Goal: Information Seeking & Learning: Learn about a topic

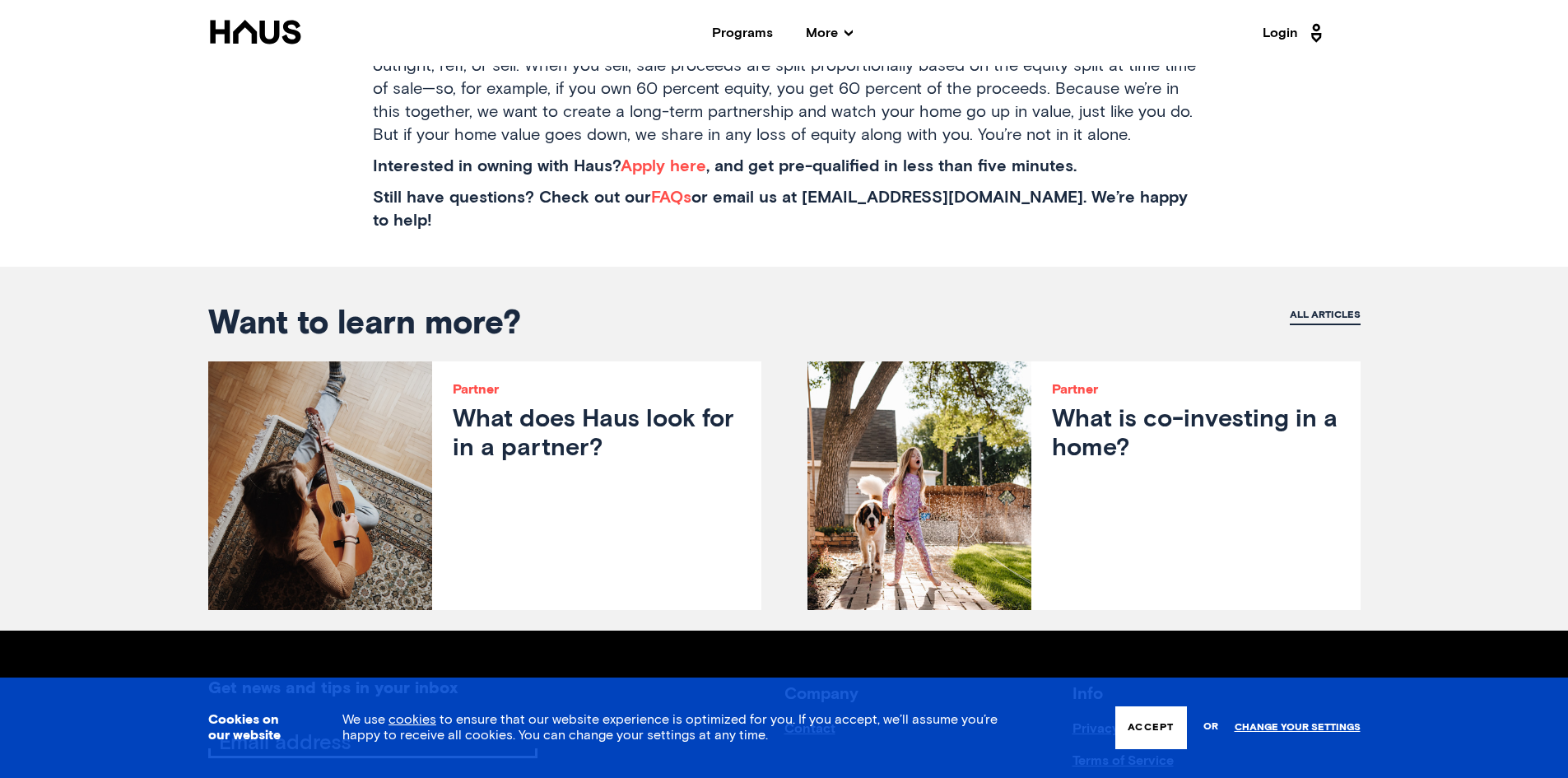
scroll to position [3294, 0]
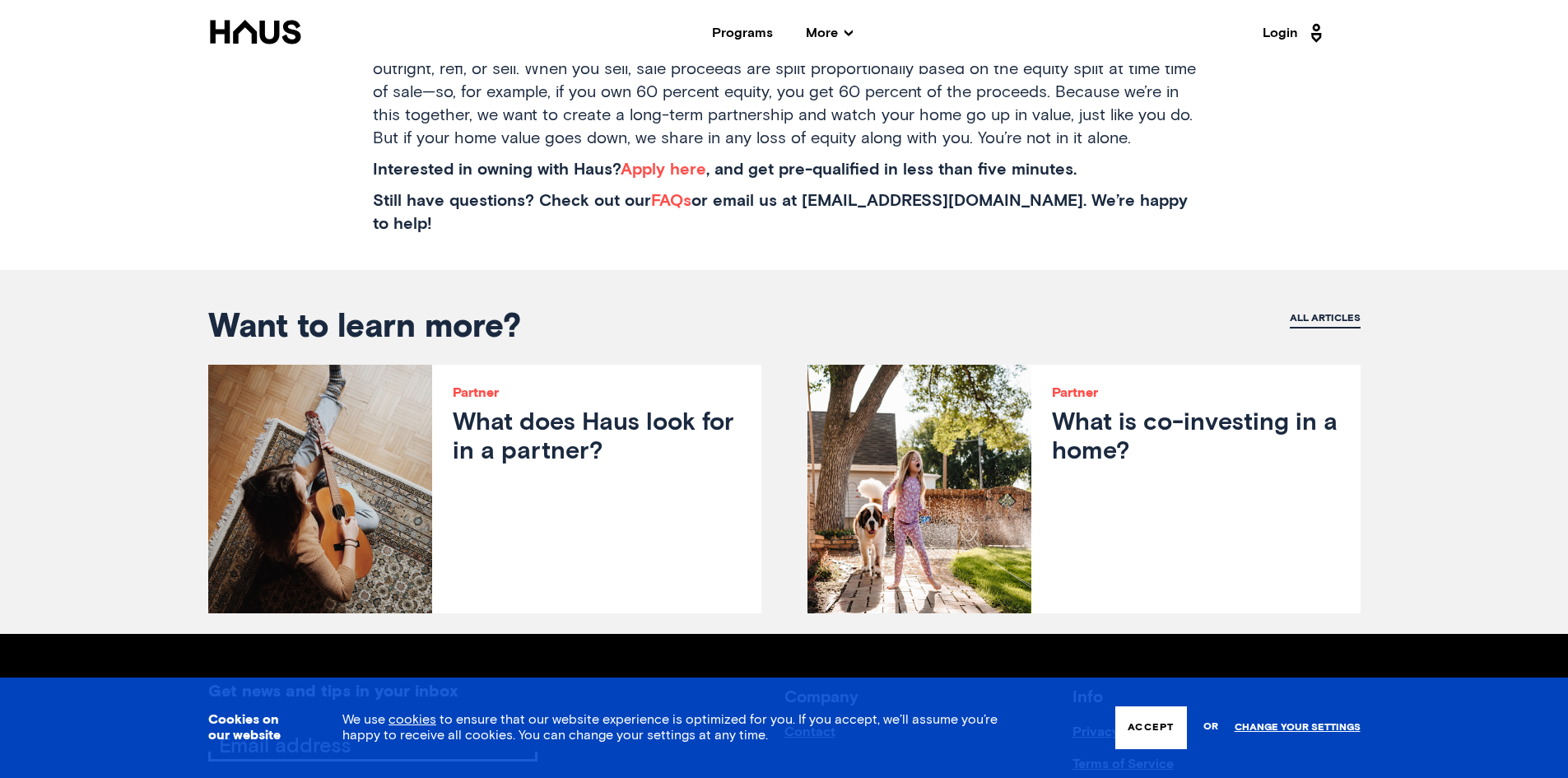
click at [696, 410] on h3 "What does Haus look for in a partner?" at bounding box center [596, 438] width 288 height 58
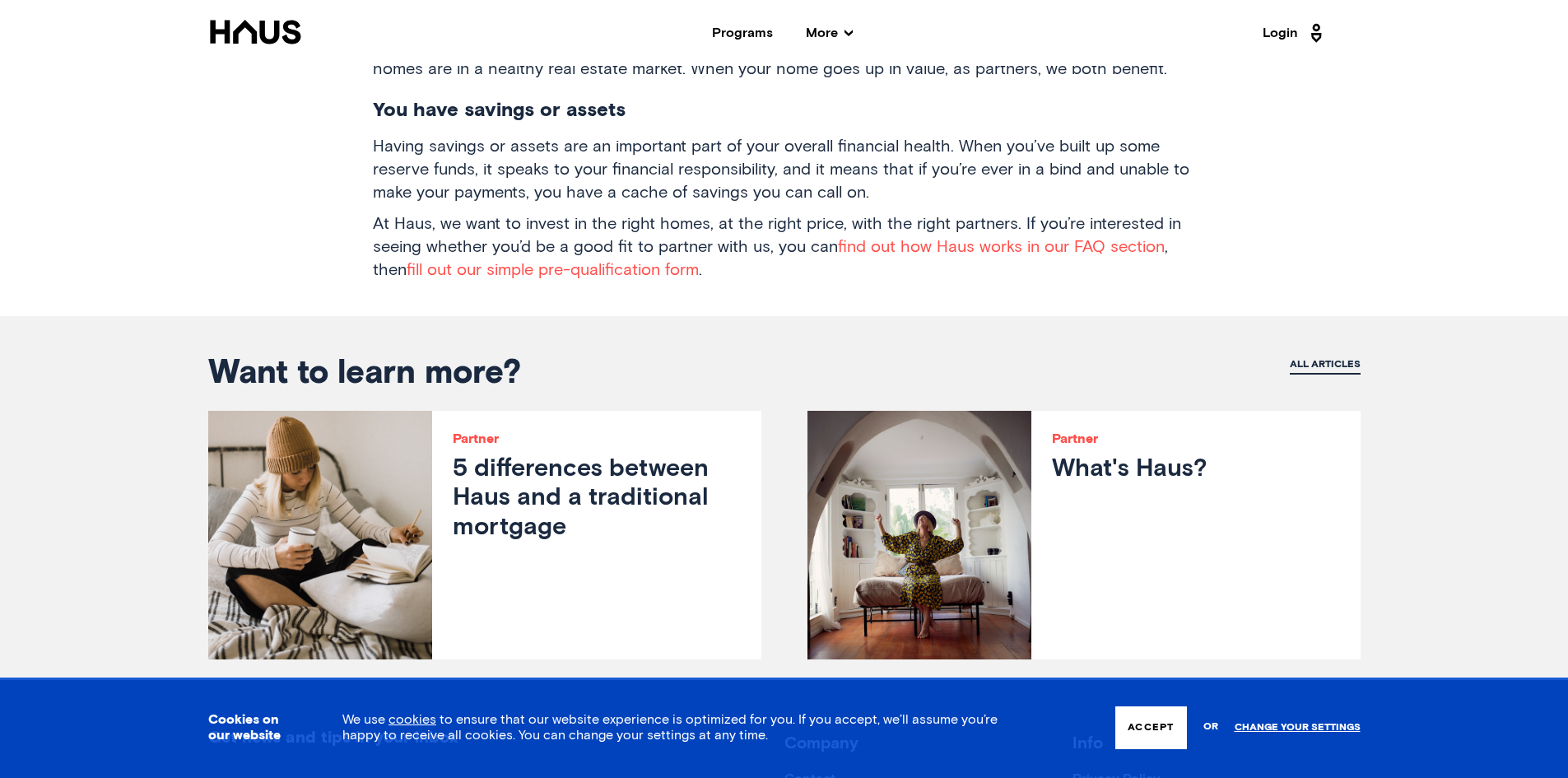
scroll to position [1482, 0]
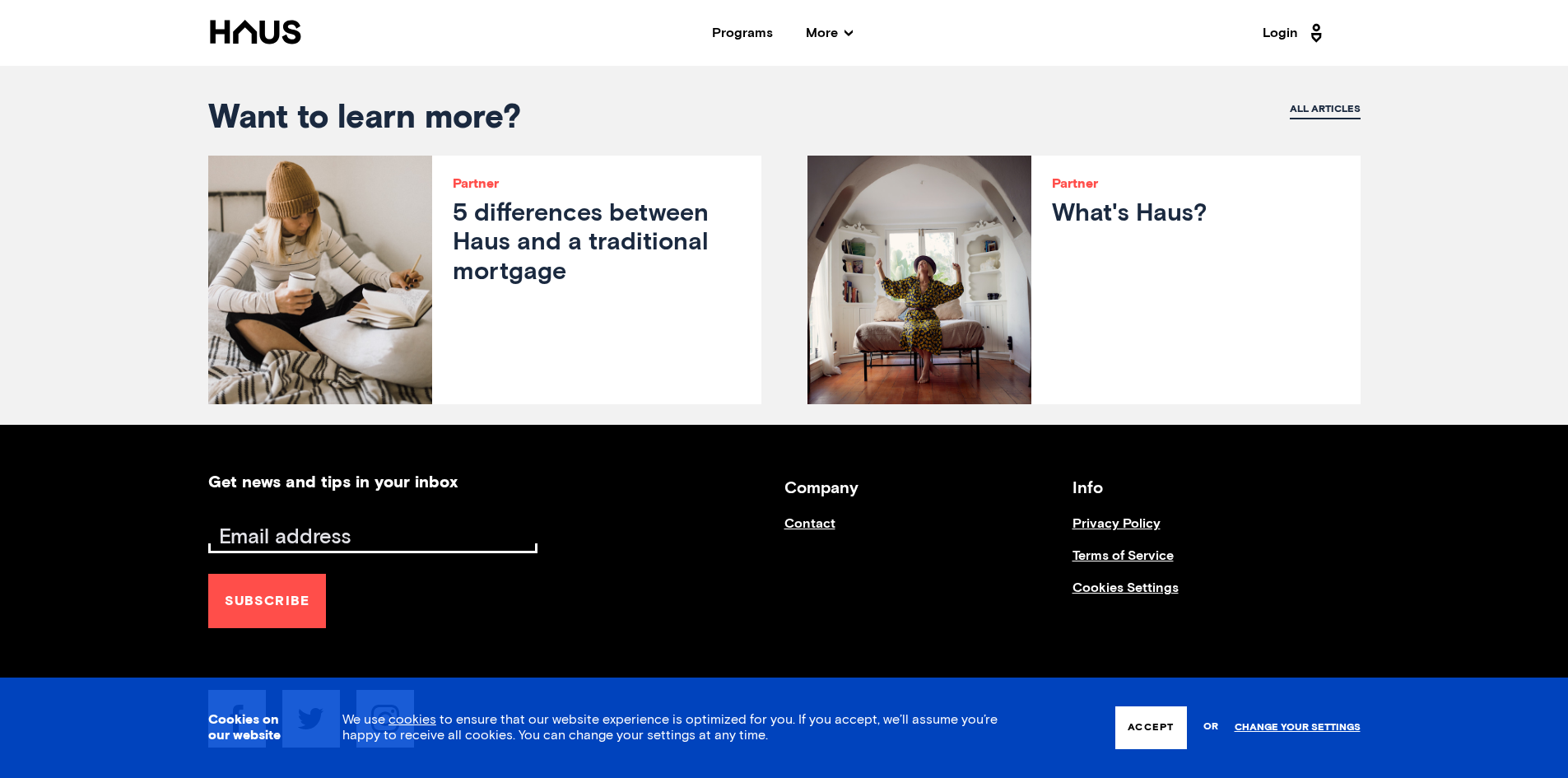
scroll to position [1482, 0]
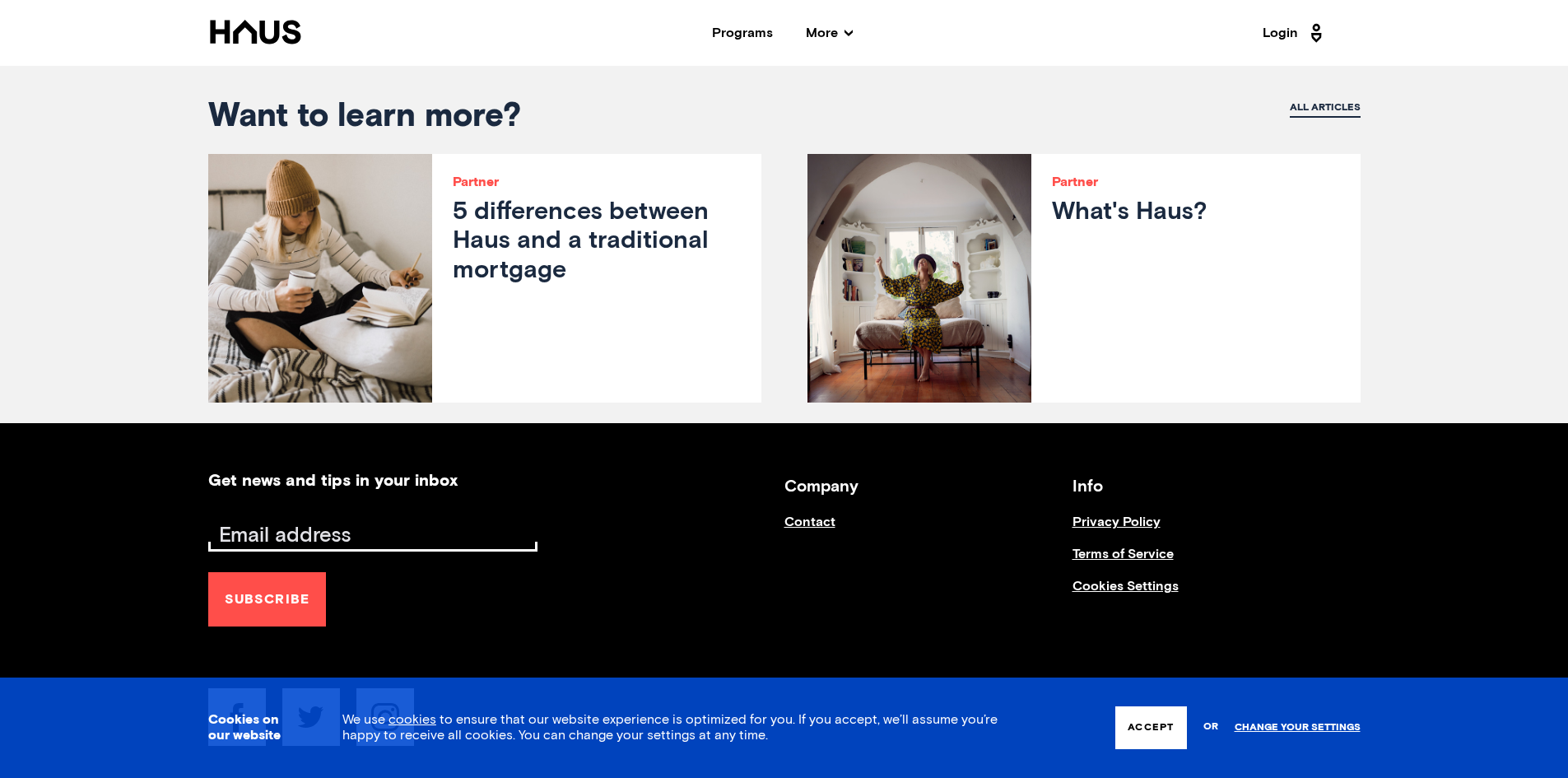
click at [681, 243] on h3 "5 differences between Haus and a traditional mortgage" at bounding box center [596, 242] width 288 height 87
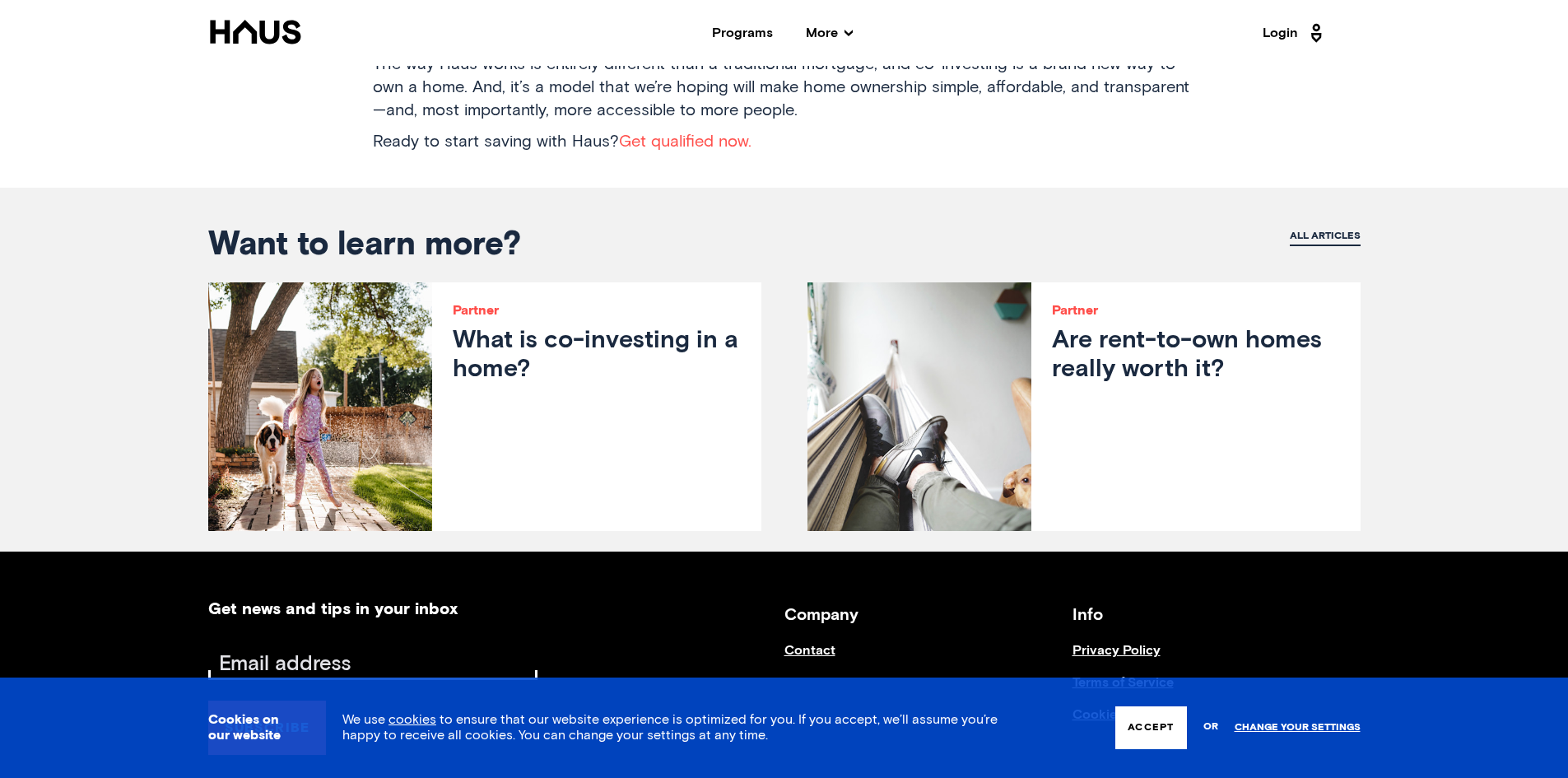
scroll to position [1976, 0]
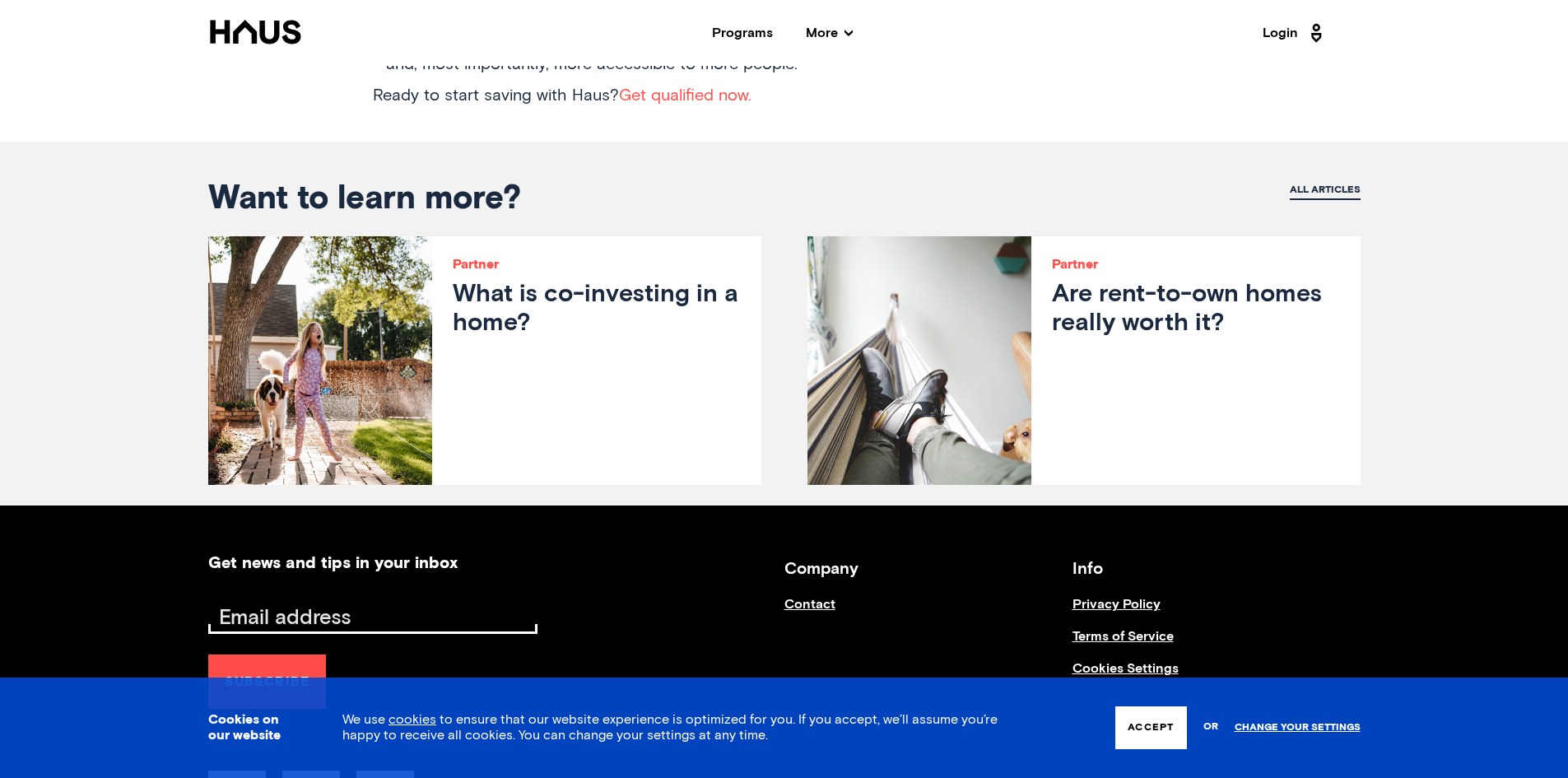
click at [1165, 324] on div "Partner Are rent-to-own homes really worth it?" at bounding box center [1195, 361] width 328 height 249
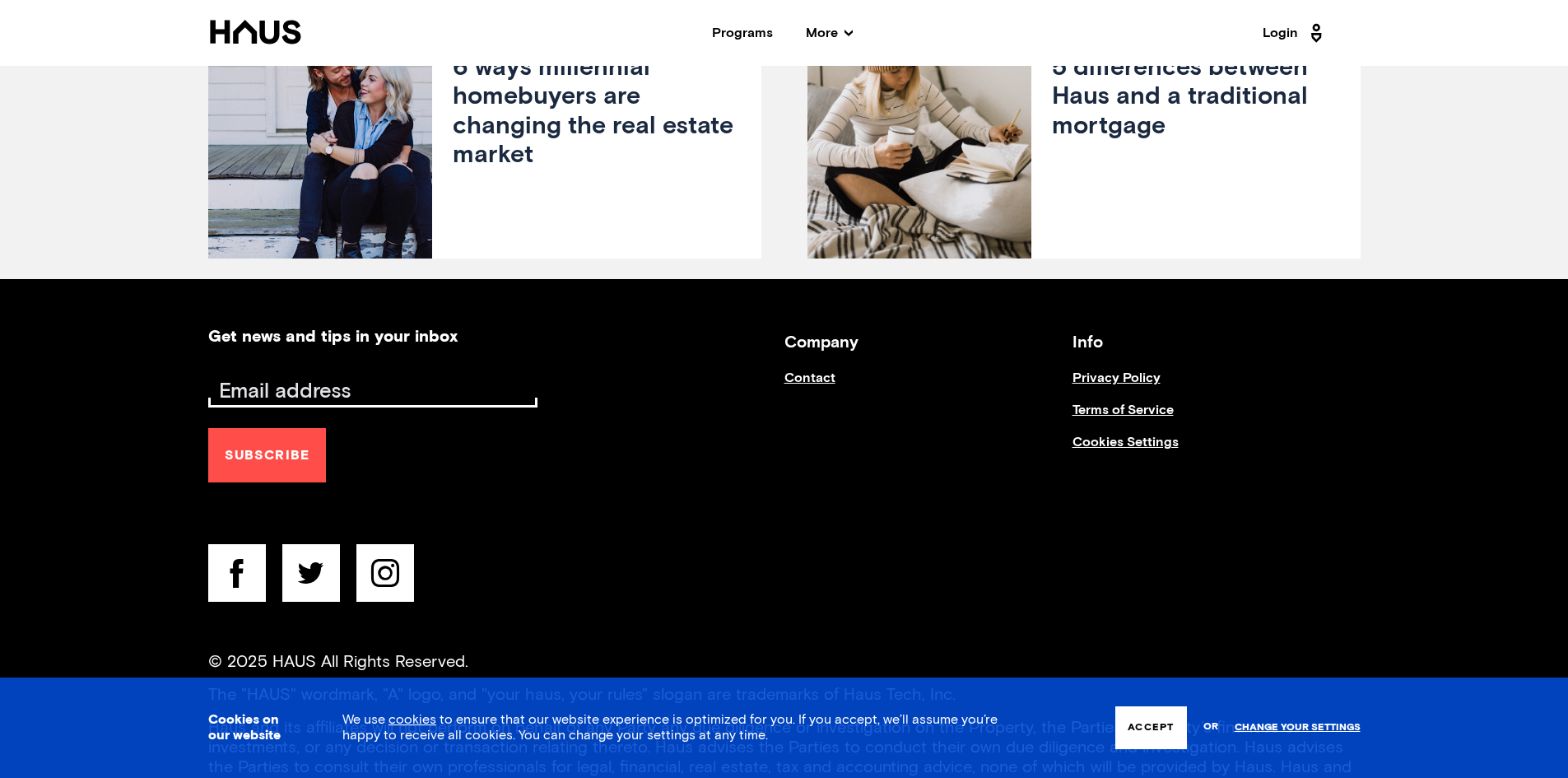
scroll to position [1660, 0]
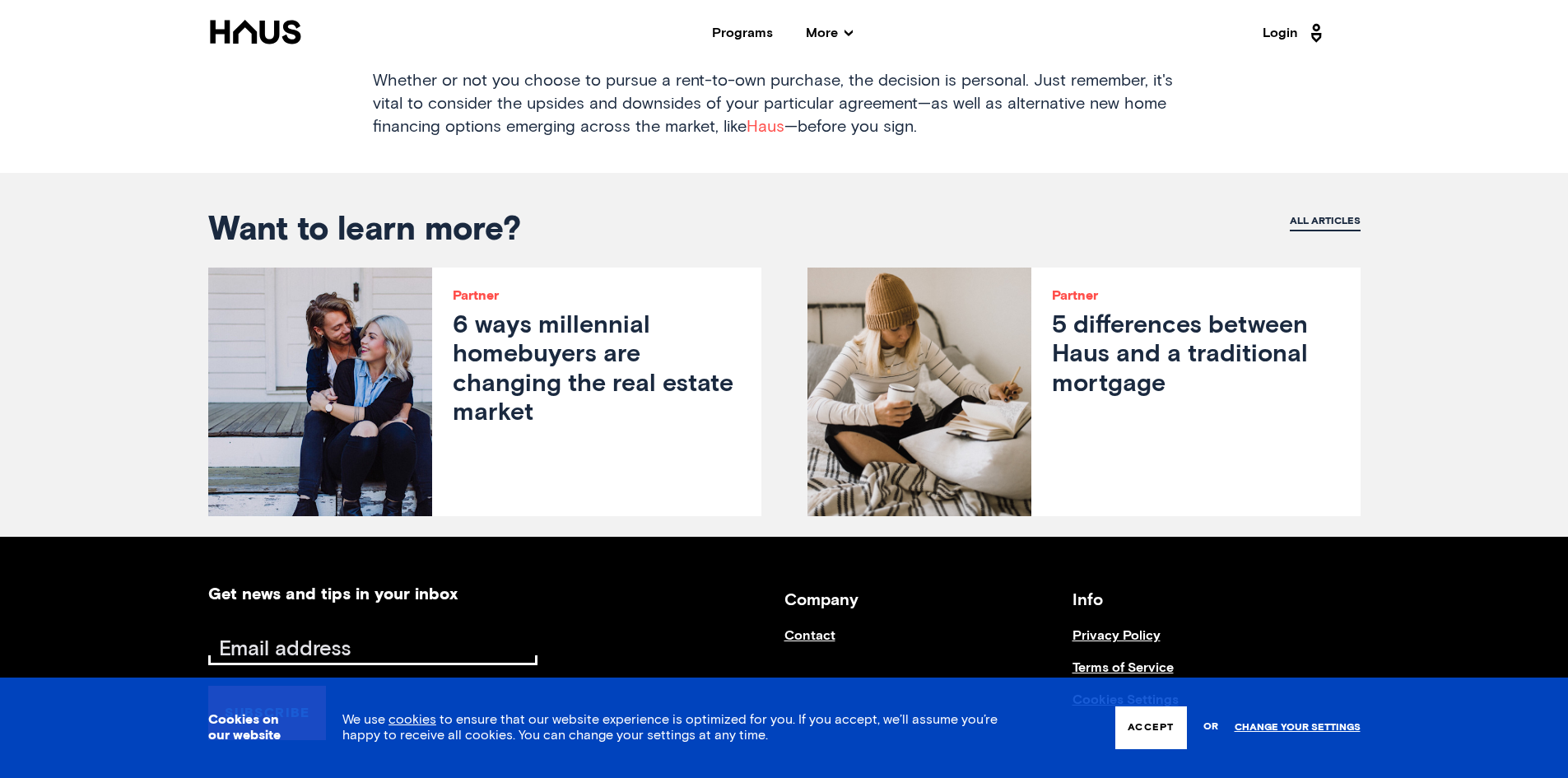
click at [1346, 229] on link "All articles" at bounding box center [1325, 223] width 71 height 18
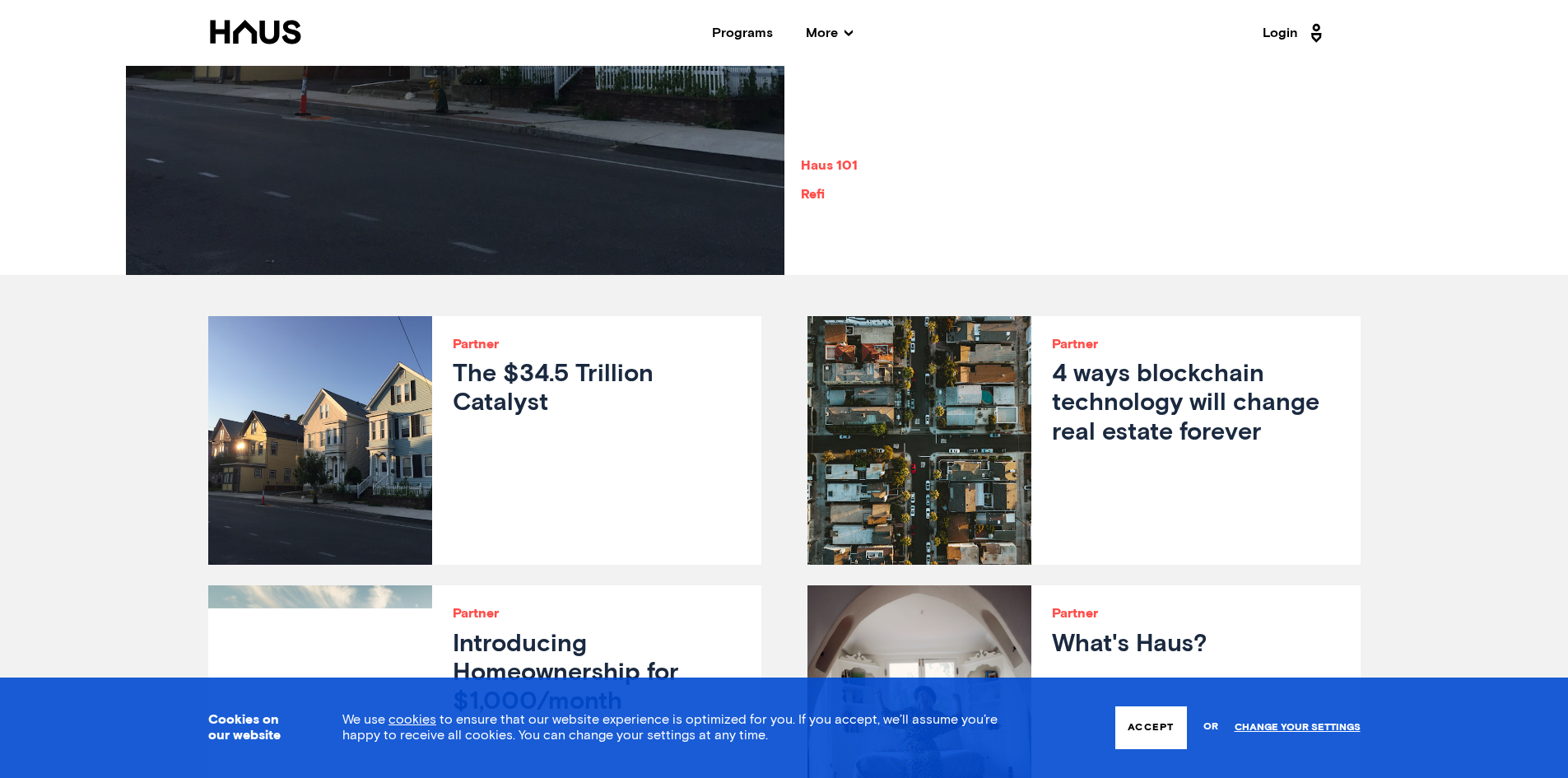
scroll to position [494, 0]
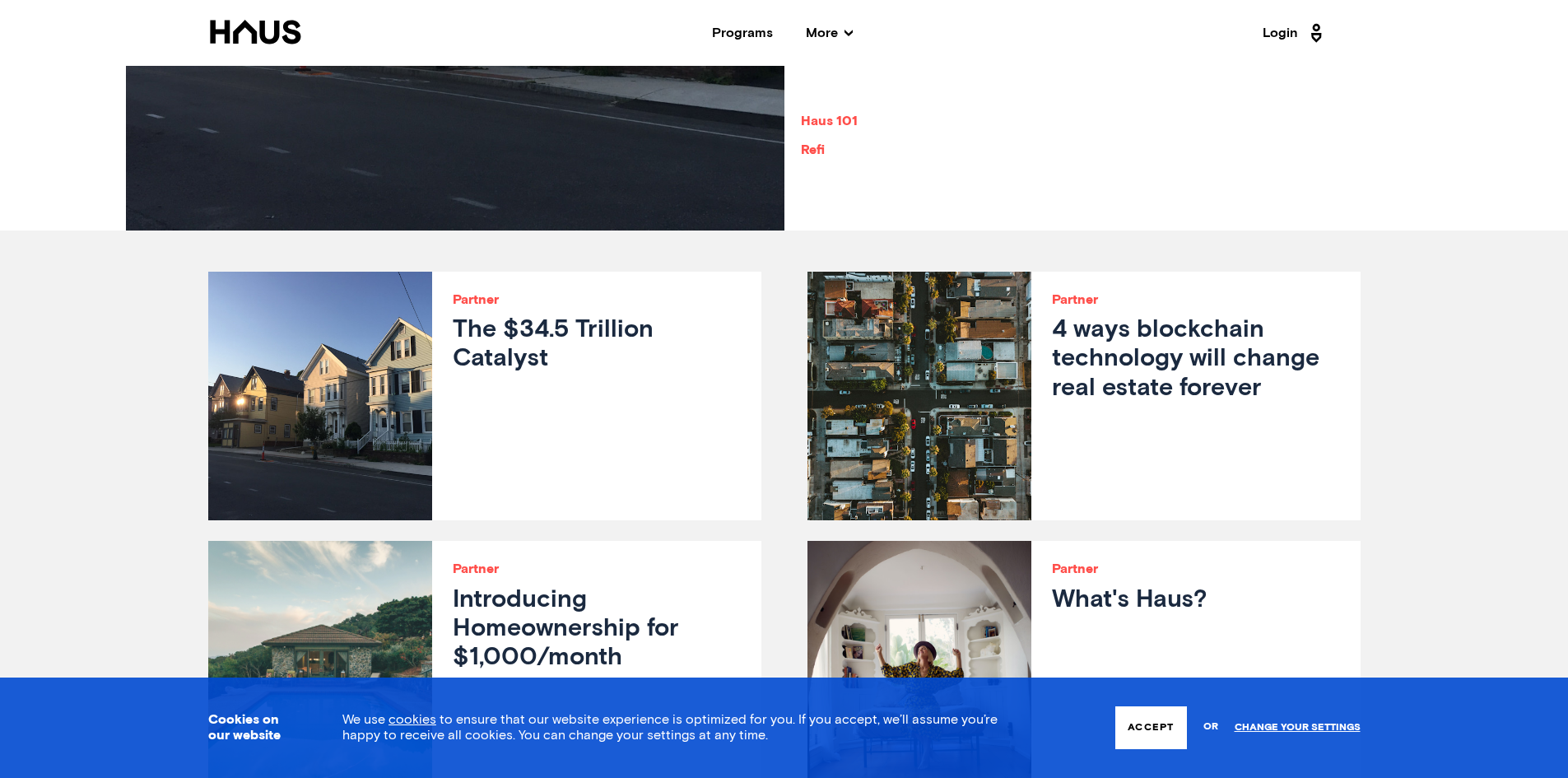
click at [846, 124] on link "Haus 101" at bounding box center [919, 121] width 237 height 28
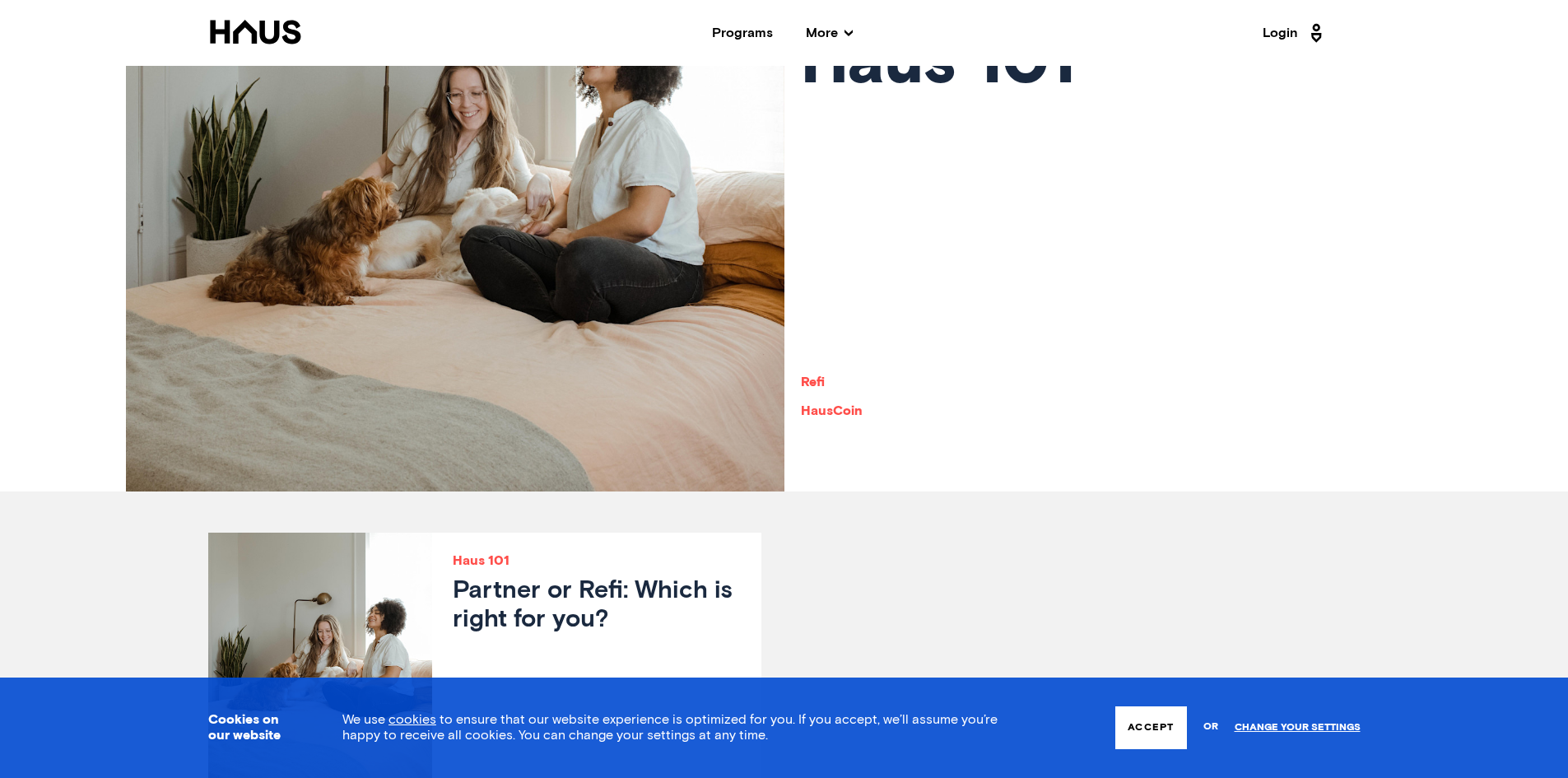
scroll to position [247, 0]
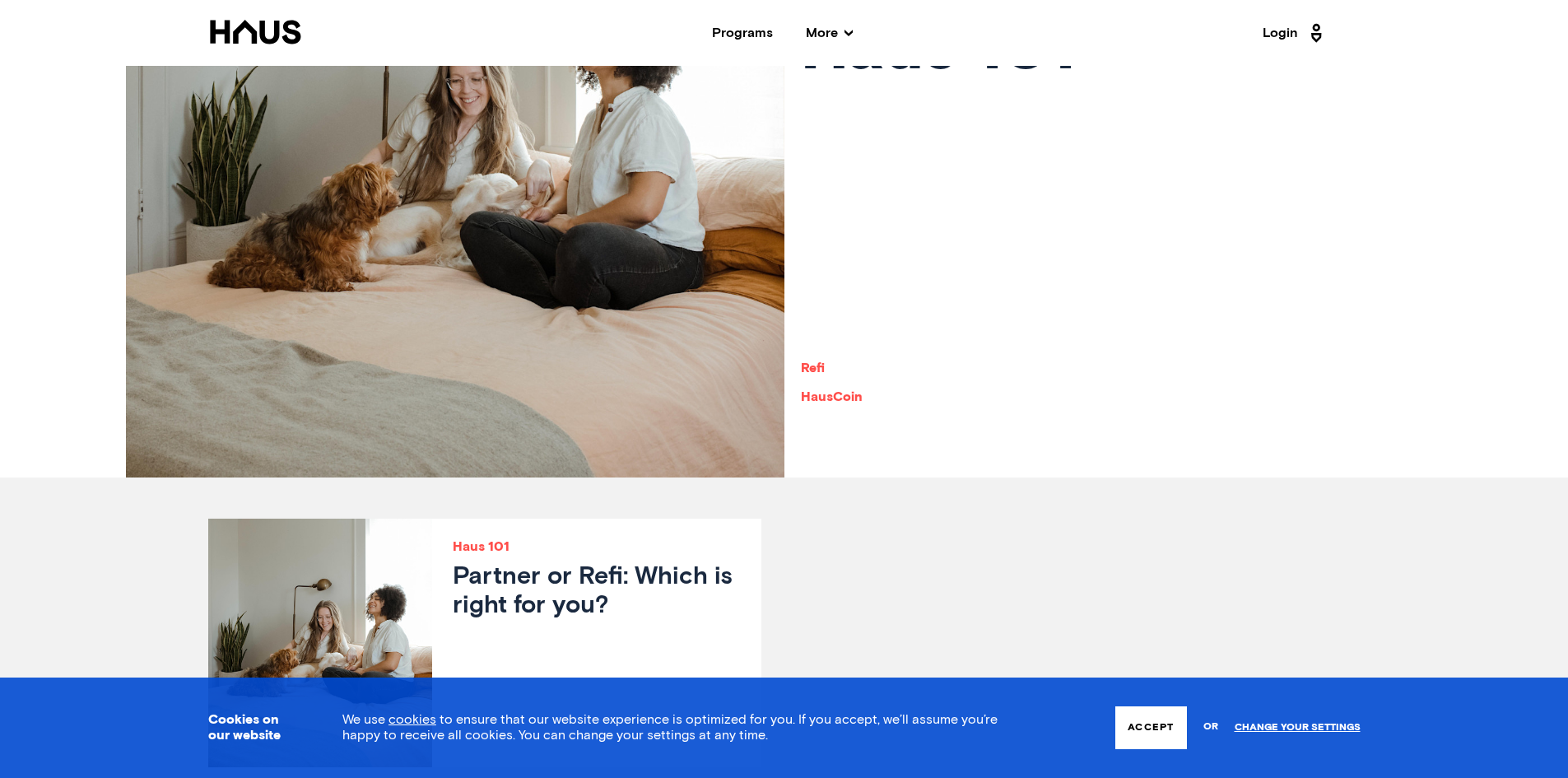
click at [847, 404] on link "HausCoin" at bounding box center [938, 397] width 274 height 28
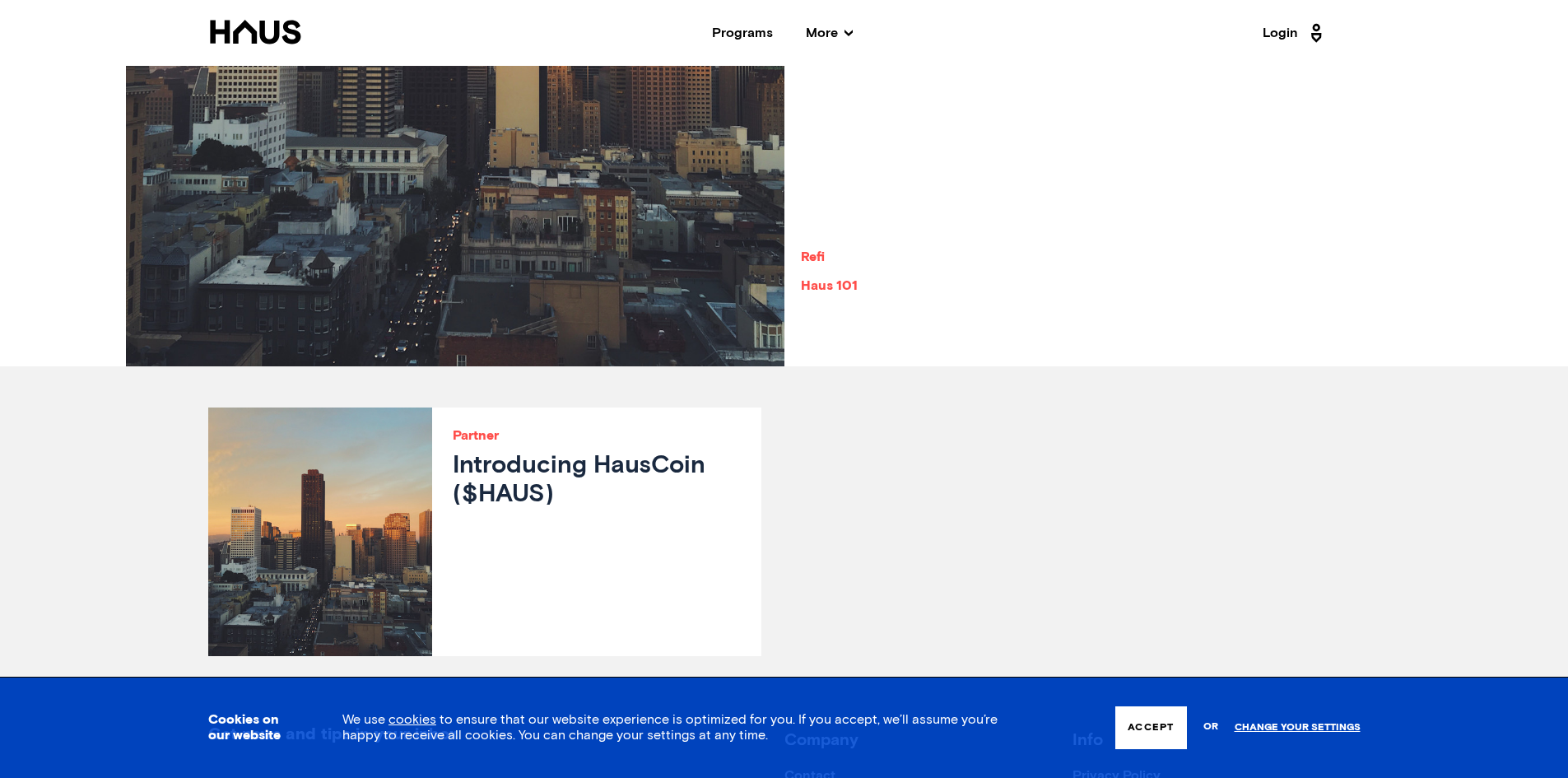
scroll to position [329, 0]
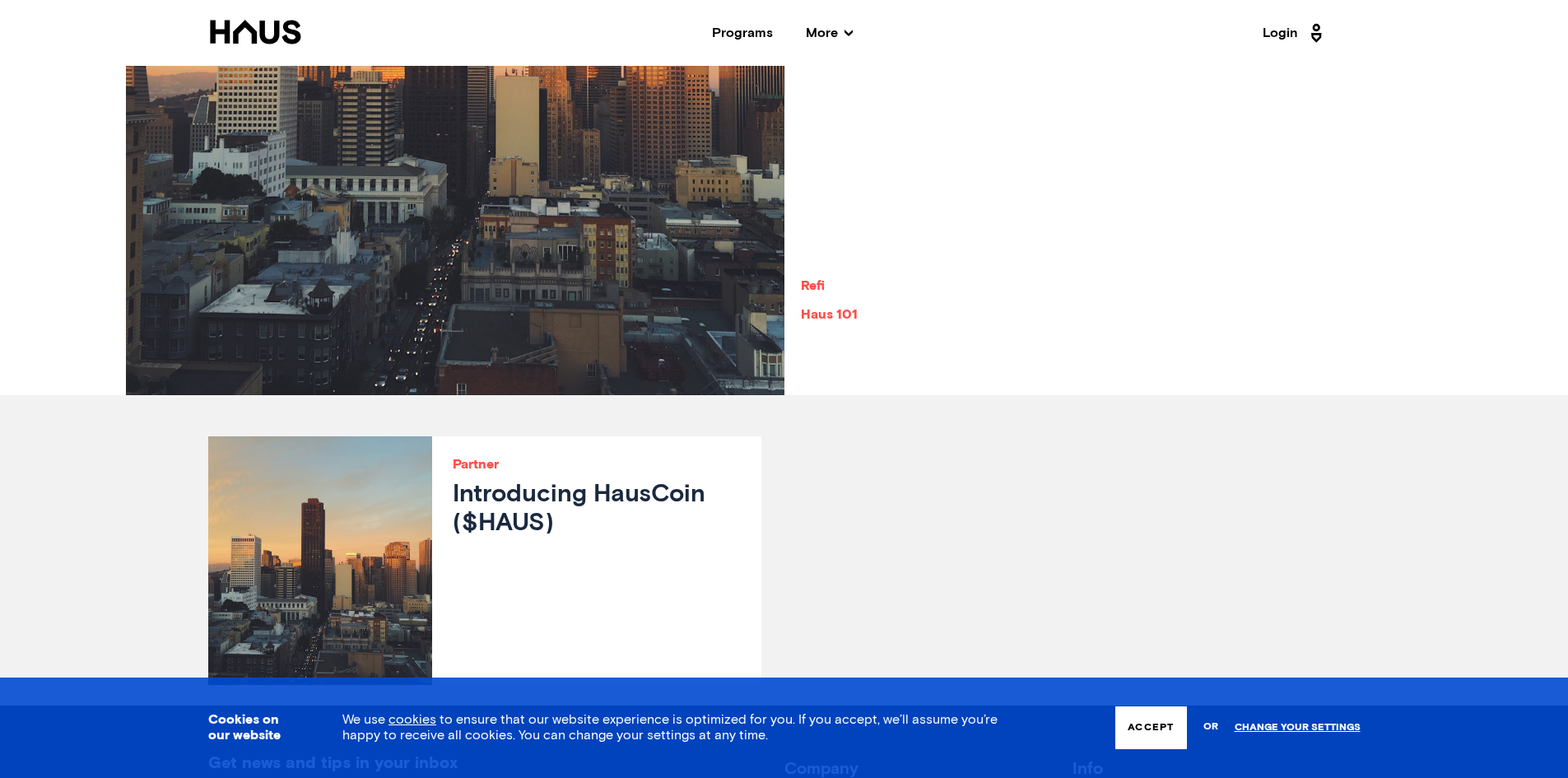
click at [670, 487] on h3 "Introducing HausCoin ($HAUS)" at bounding box center [596, 510] width 288 height 58
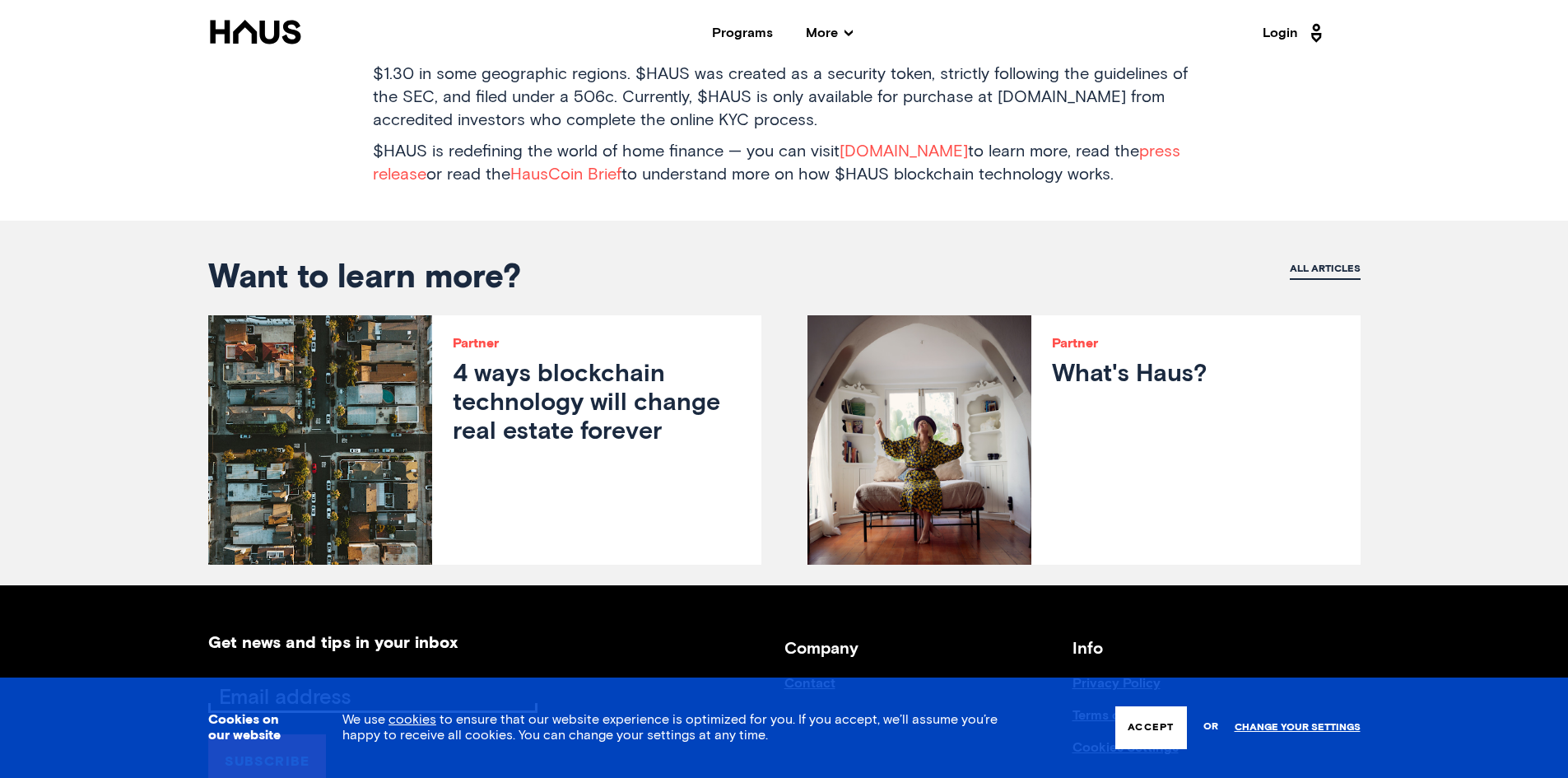
scroll to position [1729, 0]
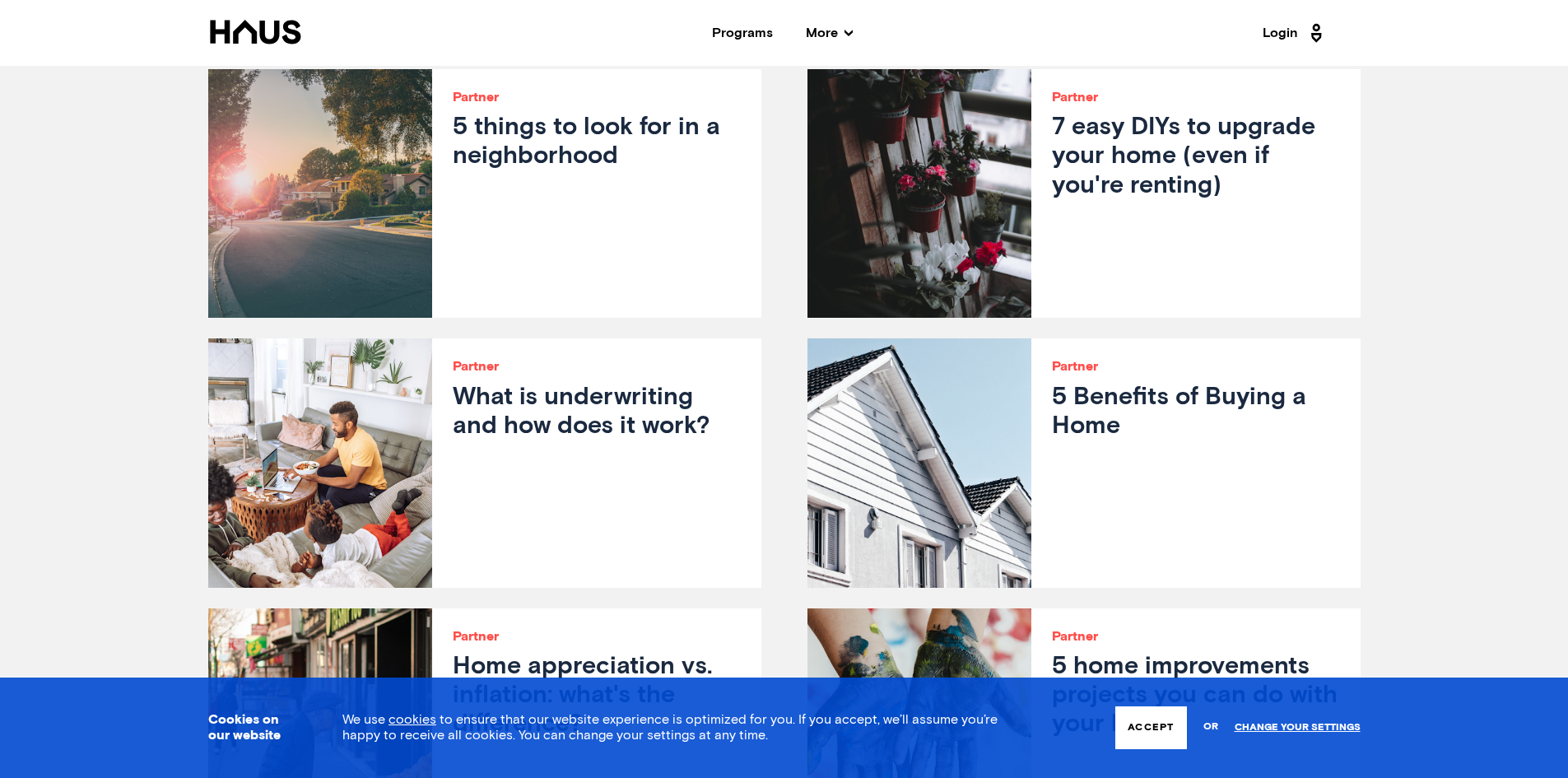
scroll to position [2059, 0]
